Goal: Task Accomplishment & Management: Use online tool/utility

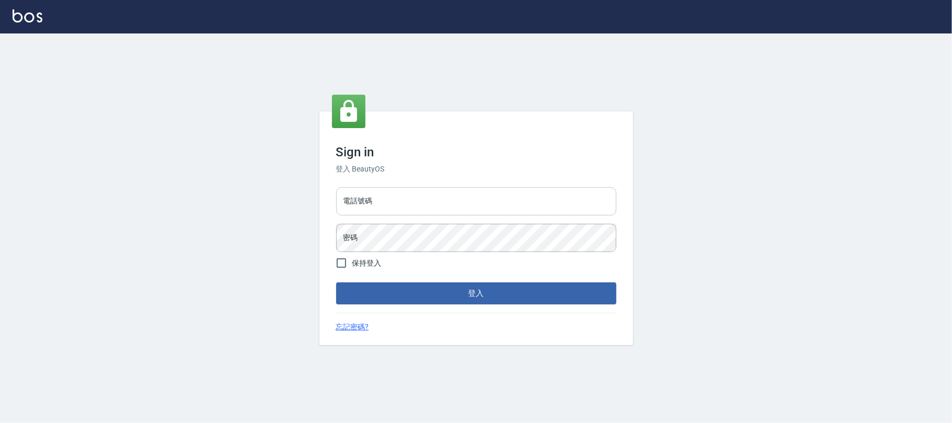
drag, startPoint x: 396, startPoint y: 195, endPoint x: 390, endPoint y: 187, distance: 10.0
click at [395, 197] on input "電話號碼" at bounding box center [476, 201] width 280 height 28
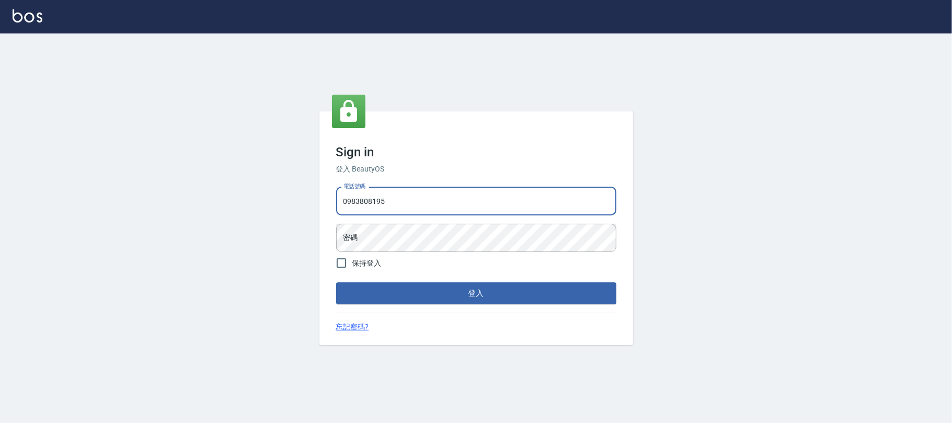
type input "0983808195"
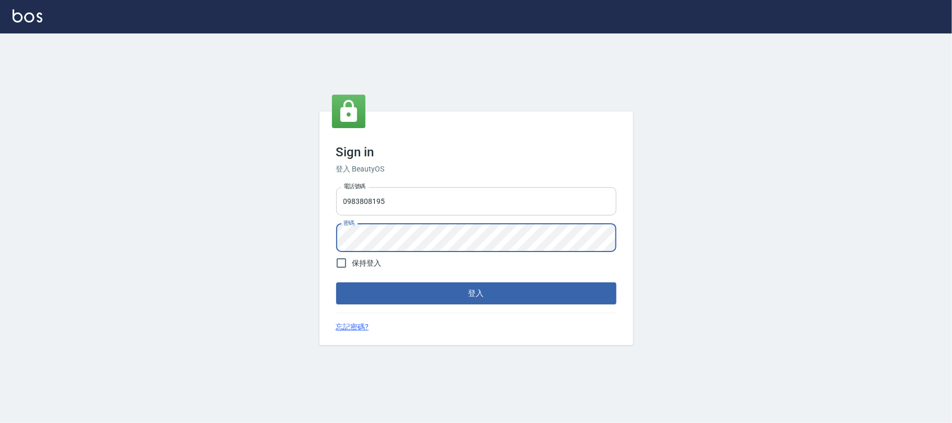
click at [336, 282] on button "登入" at bounding box center [476, 293] width 280 height 22
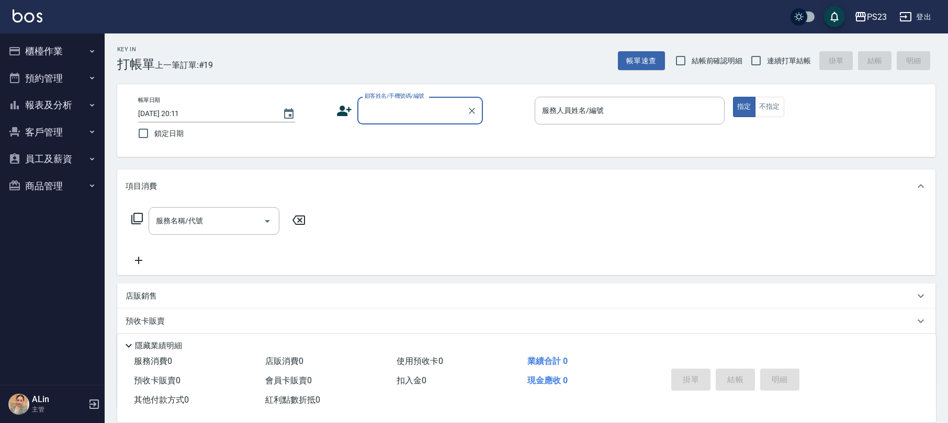
click at [57, 256] on nav "櫃檯作業 打帳單 帳單列表 現金收支登錄 高階收支登錄 材料自購登錄 每日結帳 排班表 現場電腦打卡 預約管理 預約管理 單日預約紀錄 單週預約紀錄 報表及分…" at bounding box center [52, 208] width 105 height 351
click at [71, 103] on button "報表及分析" at bounding box center [52, 105] width 96 height 27
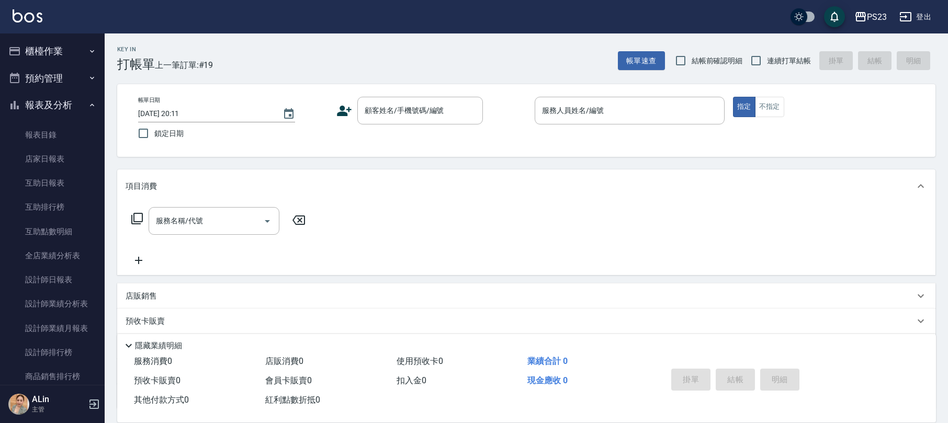
scroll to position [209, 0]
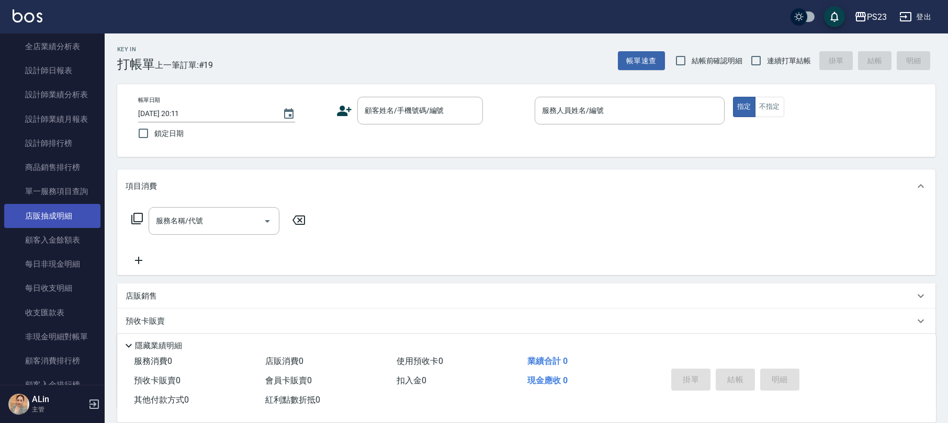
click at [80, 220] on link "店販抽成明細" at bounding box center [52, 216] width 96 height 24
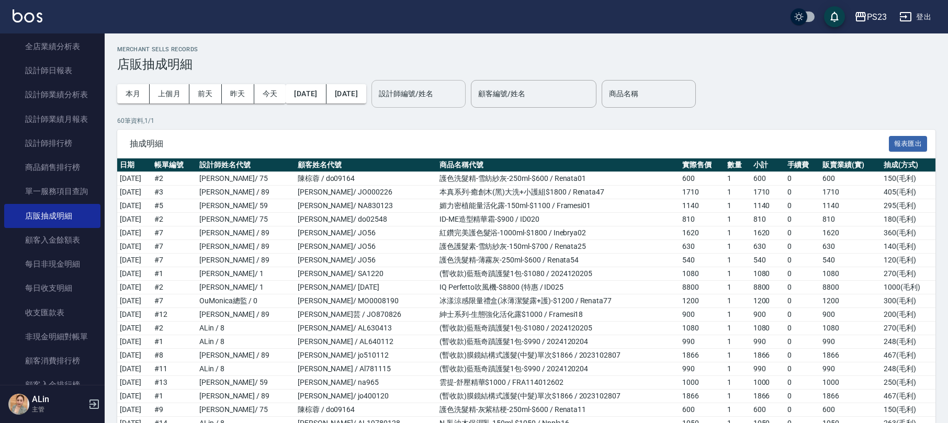
click at [456, 95] on div "設計師編號/姓名 設計師編號/姓名" at bounding box center [418, 94] width 94 height 28
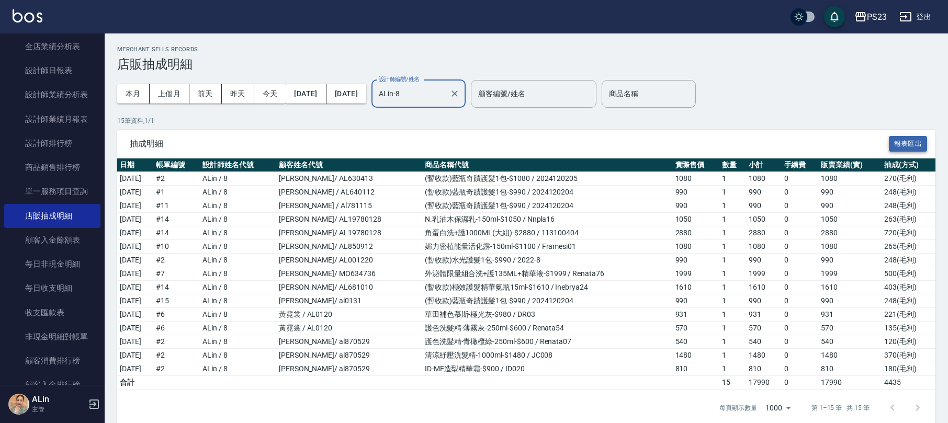
type input "ALin-8"
click at [915, 143] on button "報表匯出" at bounding box center [907, 144] width 39 height 16
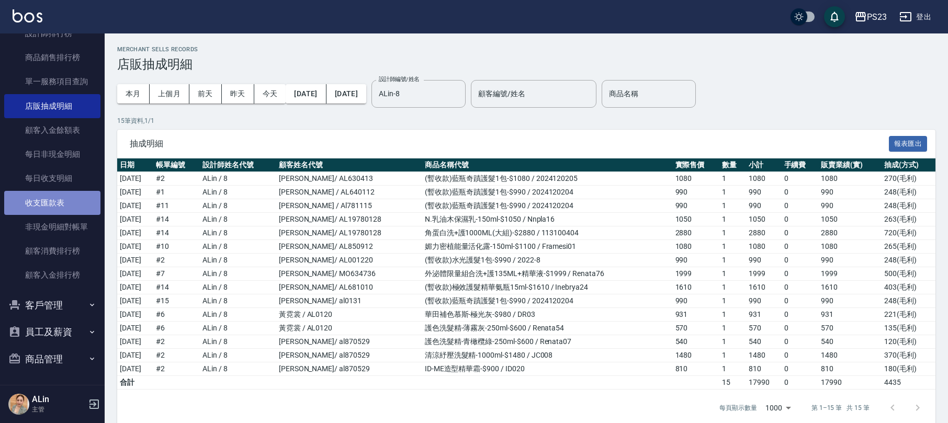
click at [62, 207] on link "收支匯款表" at bounding box center [52, 203] width 96 height 24
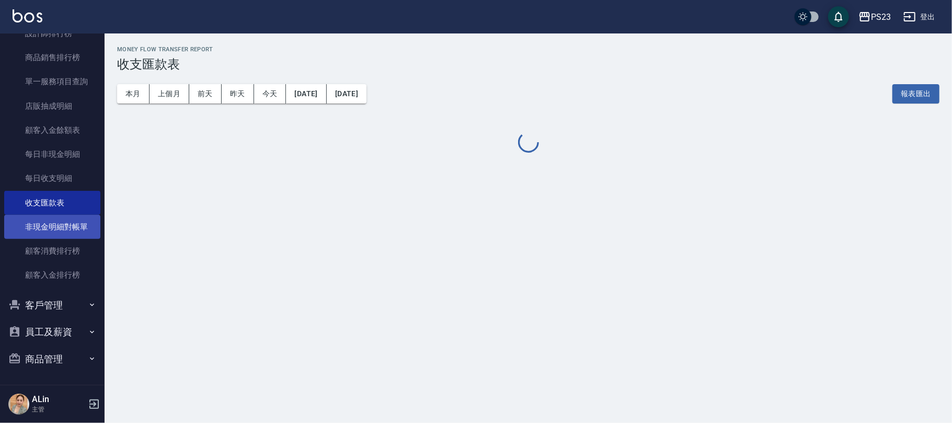
click at [61, 224] on link "非現金明細對帳單" at bounding box center [52, 227] width 96 height 24
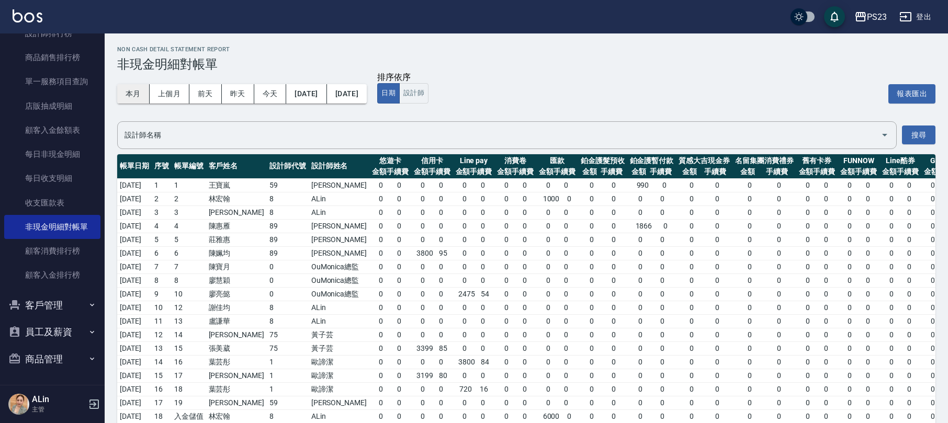
click at [132, 91] on button "本月" at bounding box center [133, 93] width 32 height 19
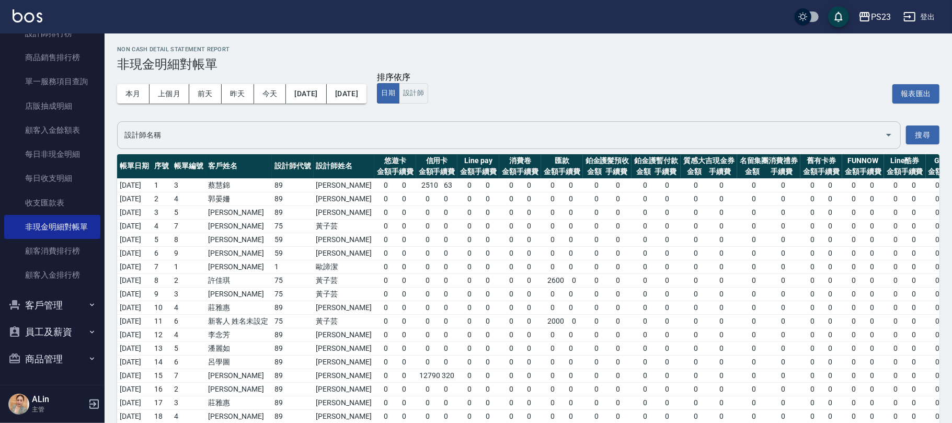
click at [300, 135] on input "設計師名稱" at bounding box center [501, 135] width 759 height 18
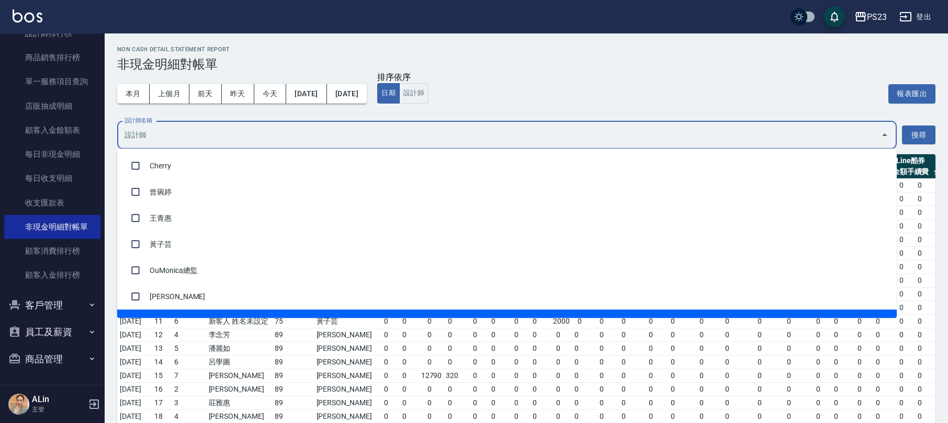
scroll to position [179, 0]
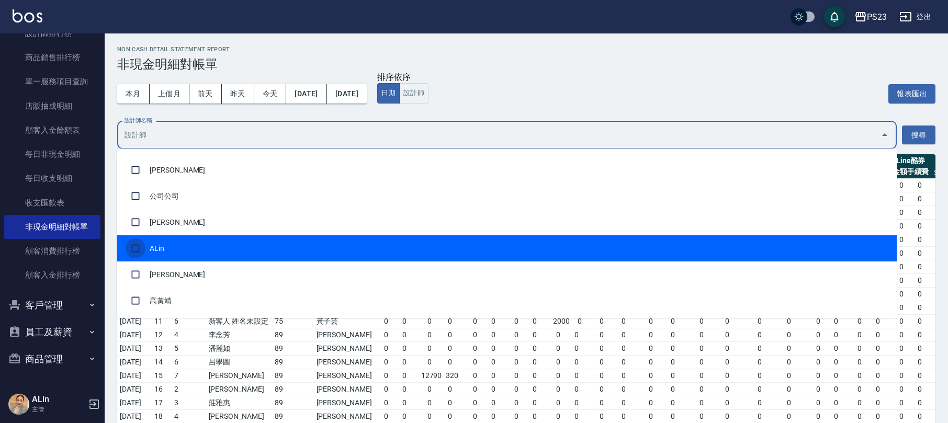
click at [132, 247] on input "checkbox" at bounding box center [136, 248] width 20 height 20
checkbox input "true"
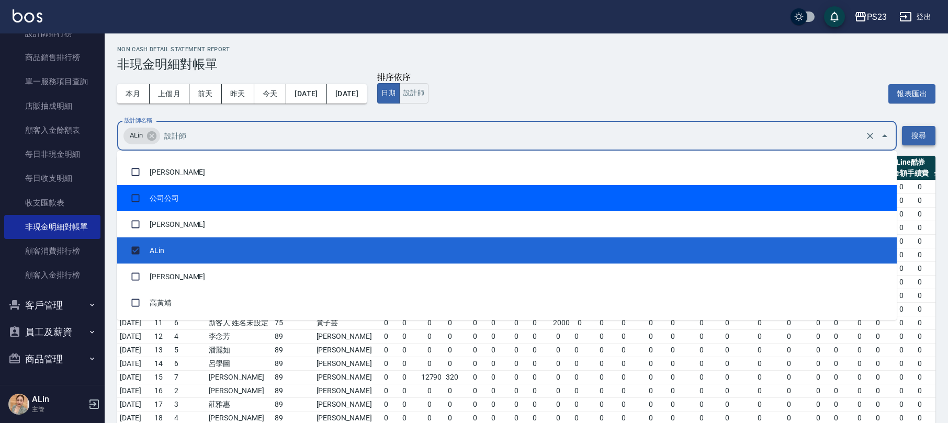
click at [917, 132] on button "搜尋" at bounding box center [918, 135] width 33 height 19
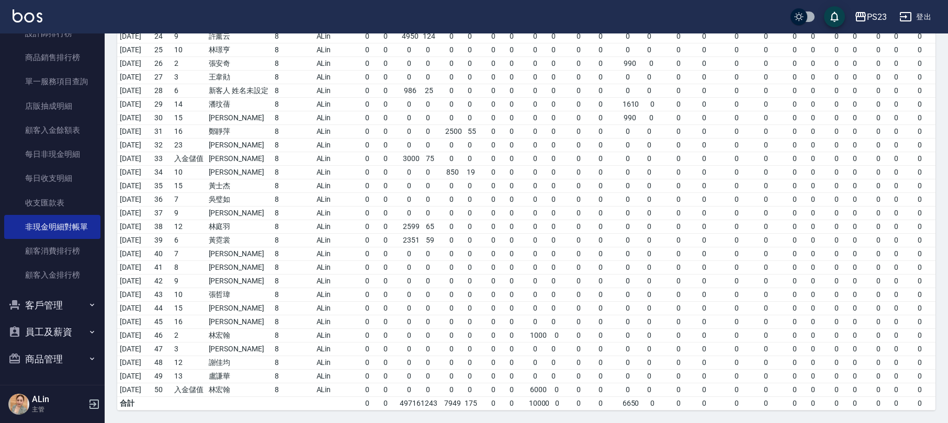
scroll to position [515, 0]
